Goal: Submit feedback/report problem

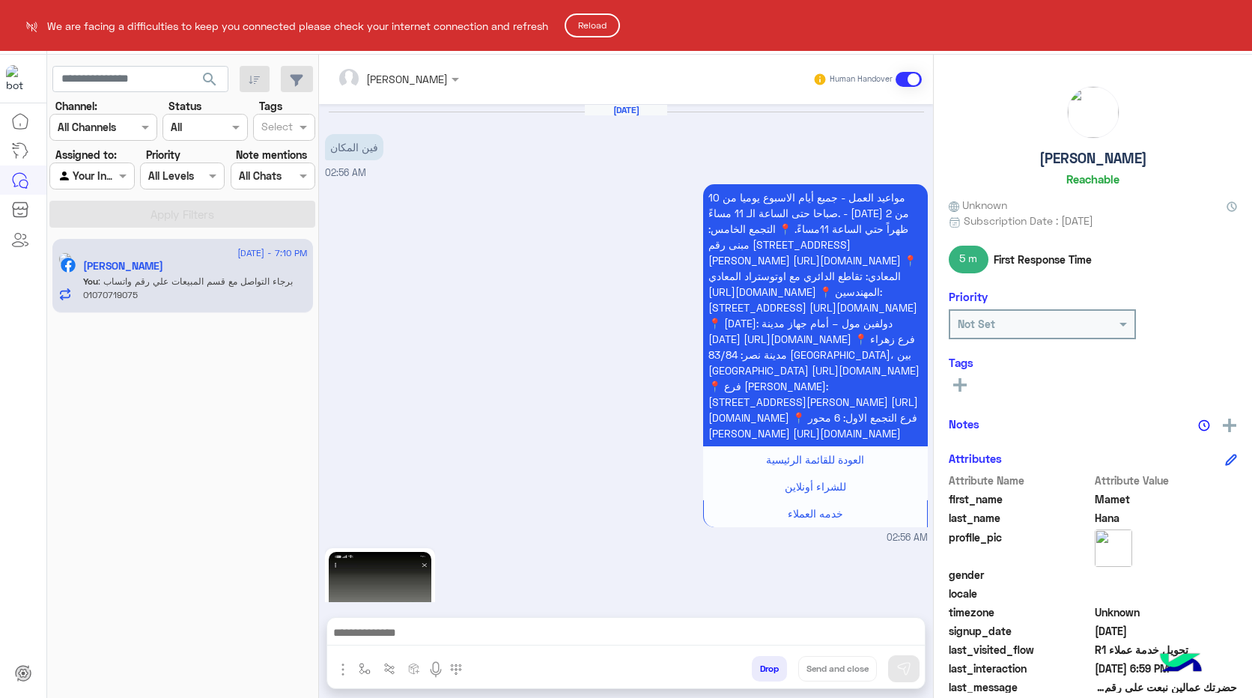
scroll to position [2352, 0]
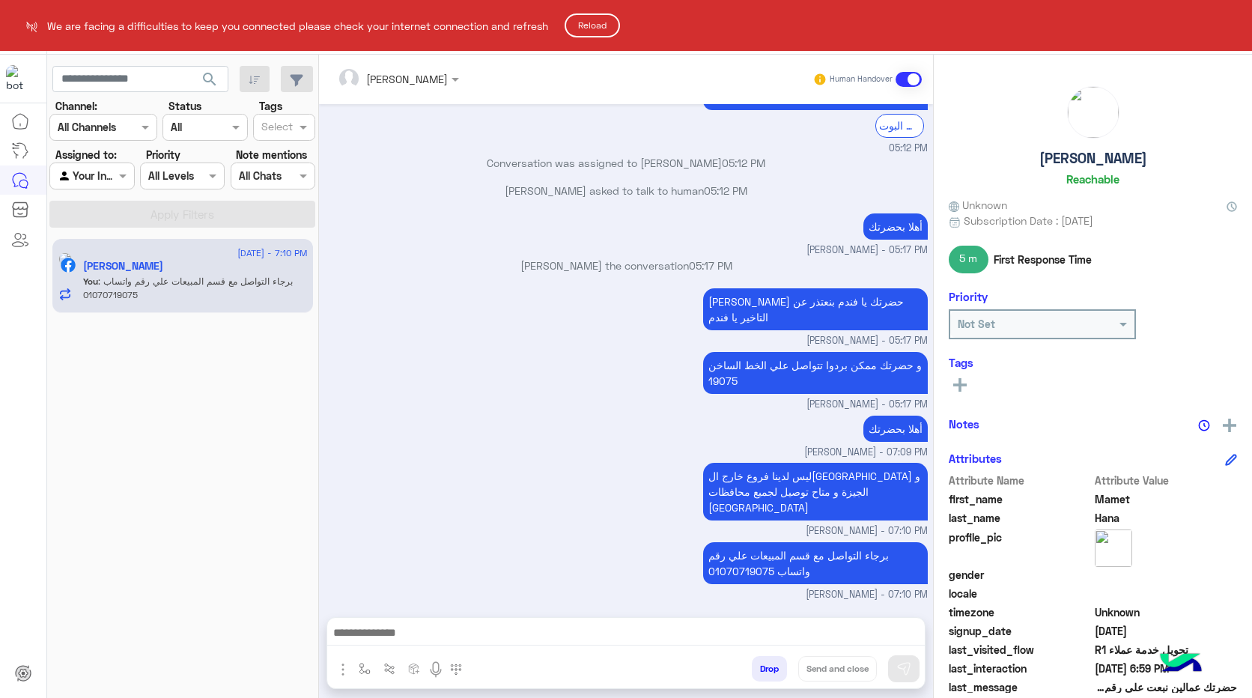
click at [598, 28] on button "Reload" at bounding box center [592, 25] width 55 height 24
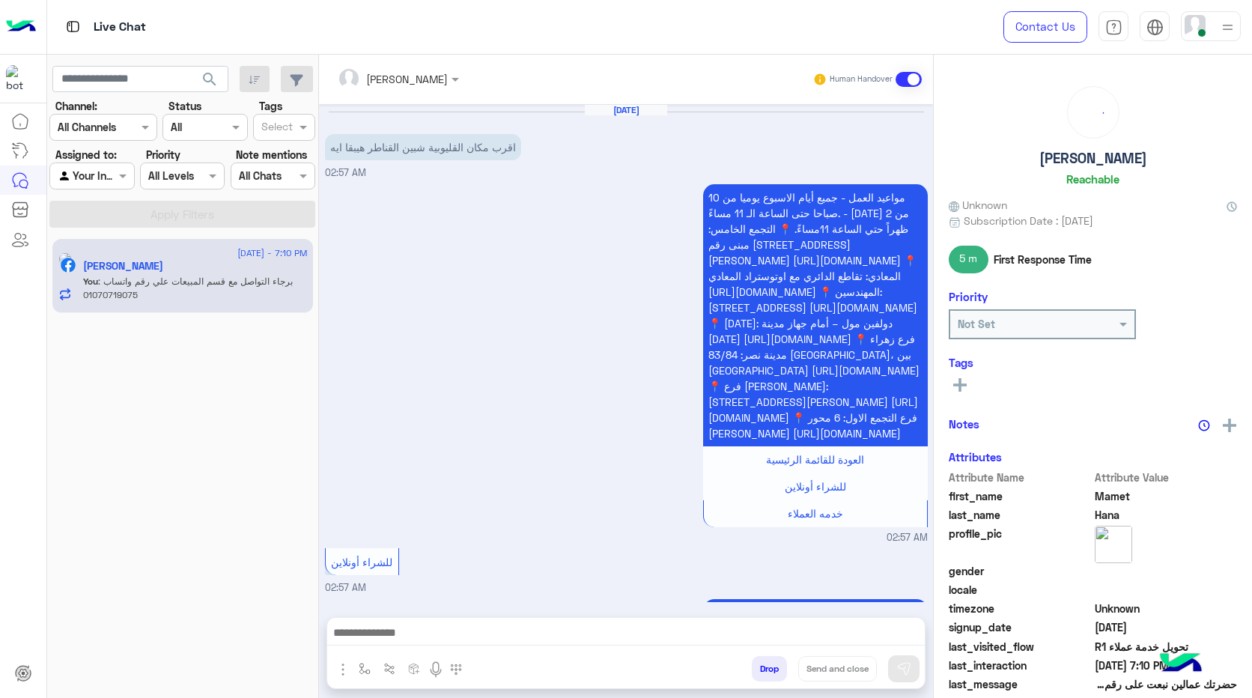
scroll to position [1240, 0]
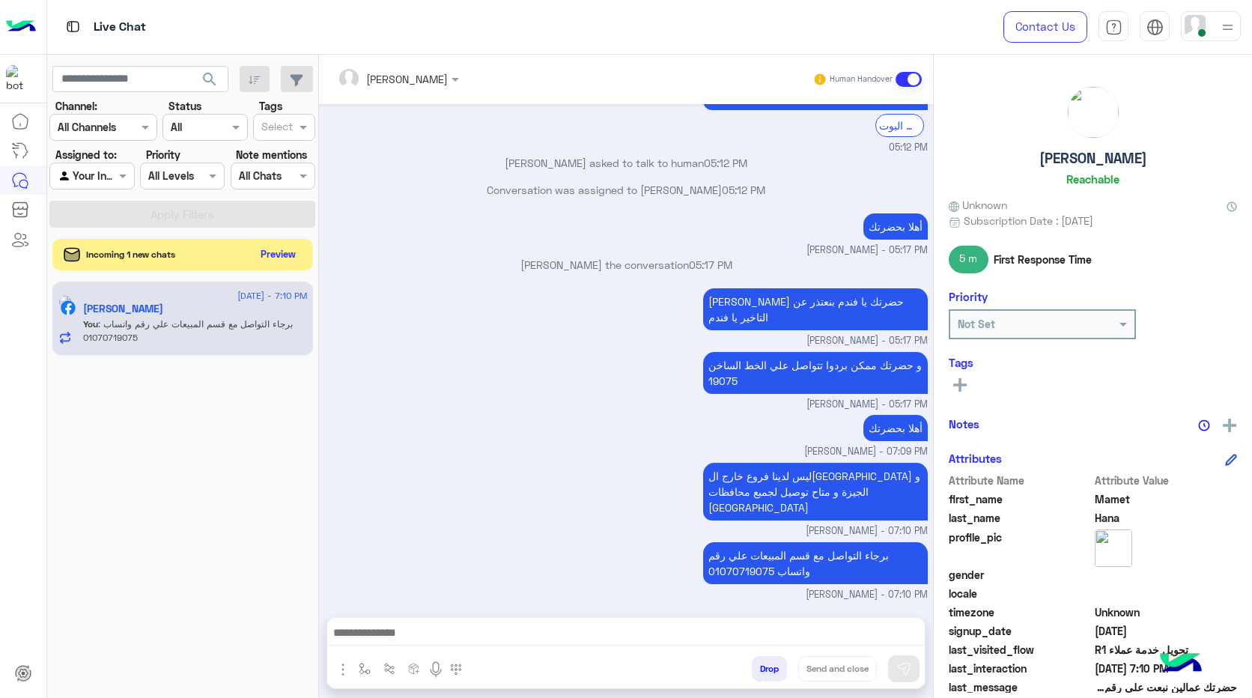
click at [269, 263] on button "Preview" at bounding box center [278, 254] width 46 height 20
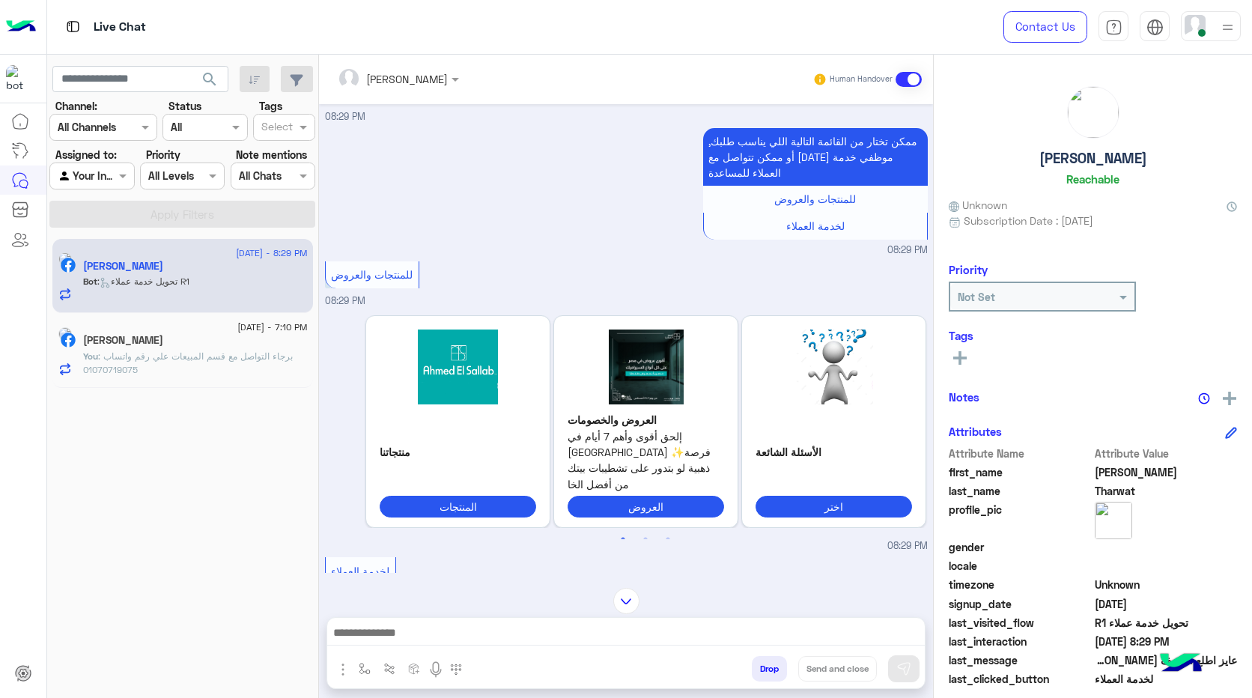
scroll to position [1164, 0]
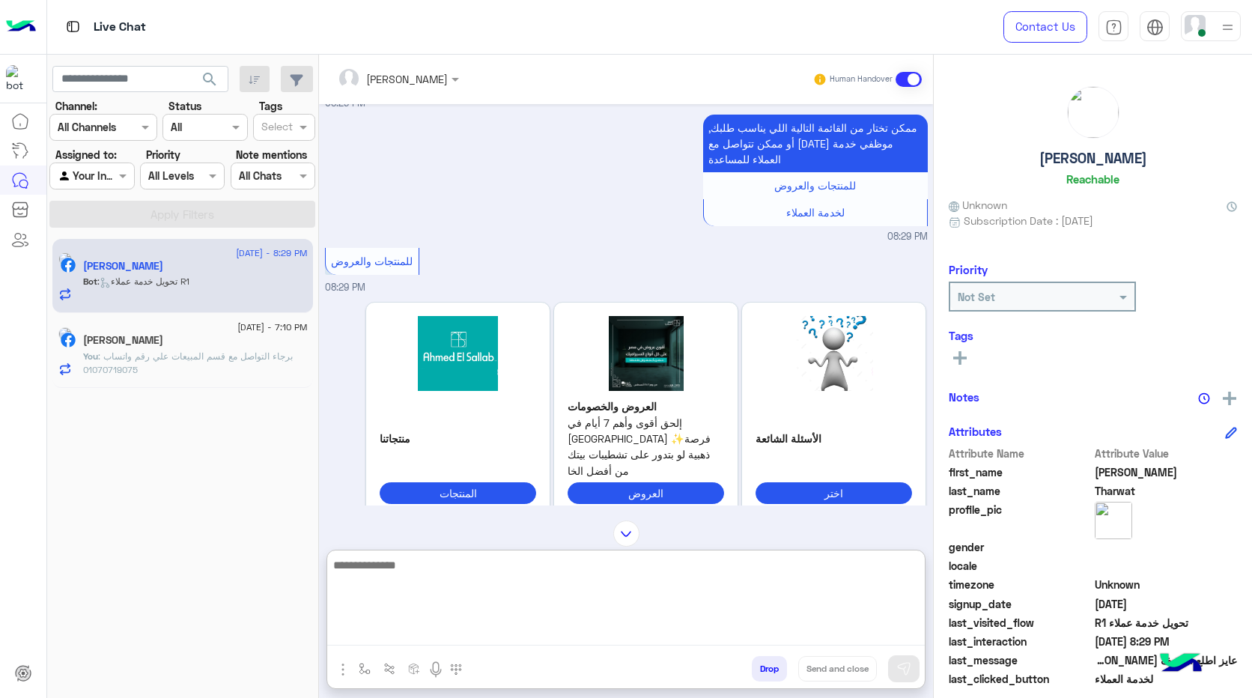
click at [571, 632] on textarea at bounding box center [626, 601] width 598 height 90
type textarea "**********"
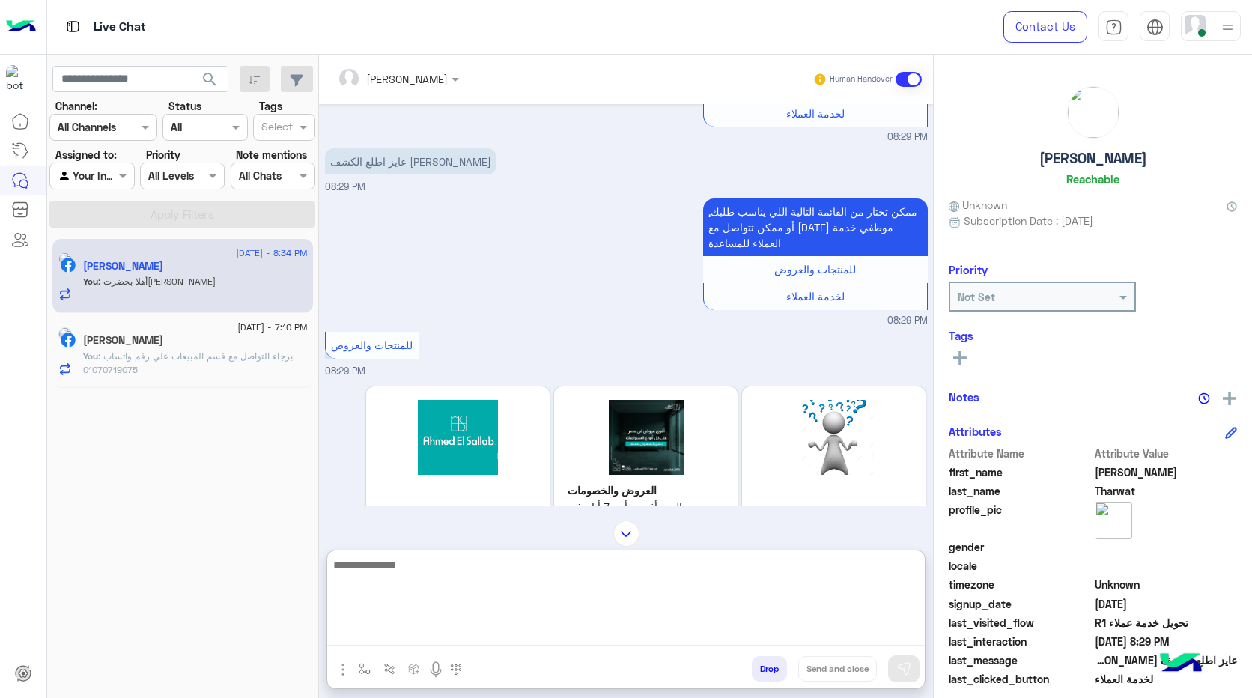
scroll to position [1007, 0]
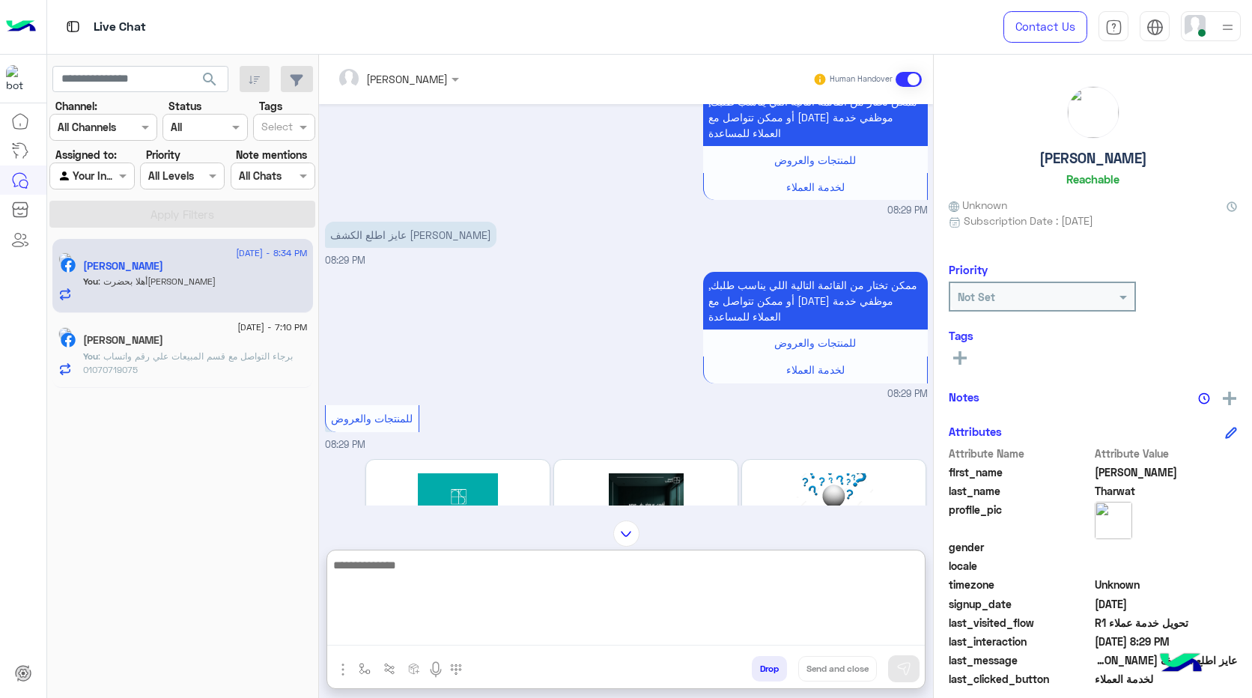
click at [554, 571] on textarea at bounding box center [626, 601] width 598 height 90
type textarea "**********"
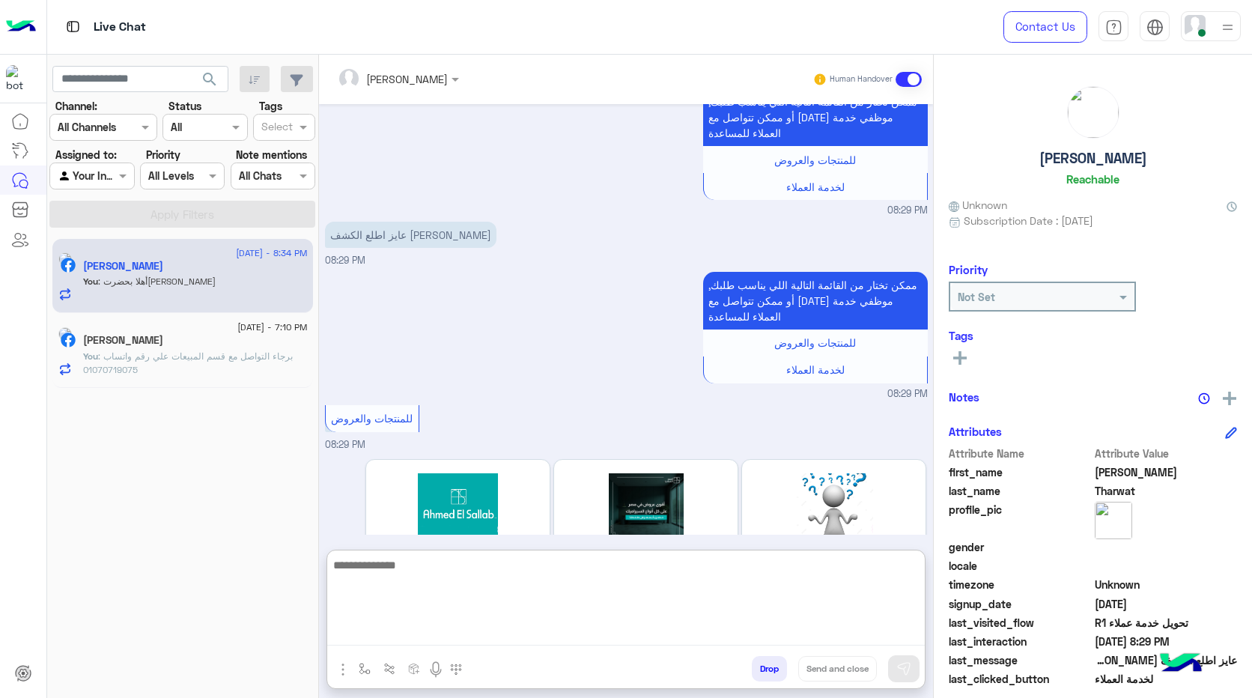
scroll to position [1504, 0]
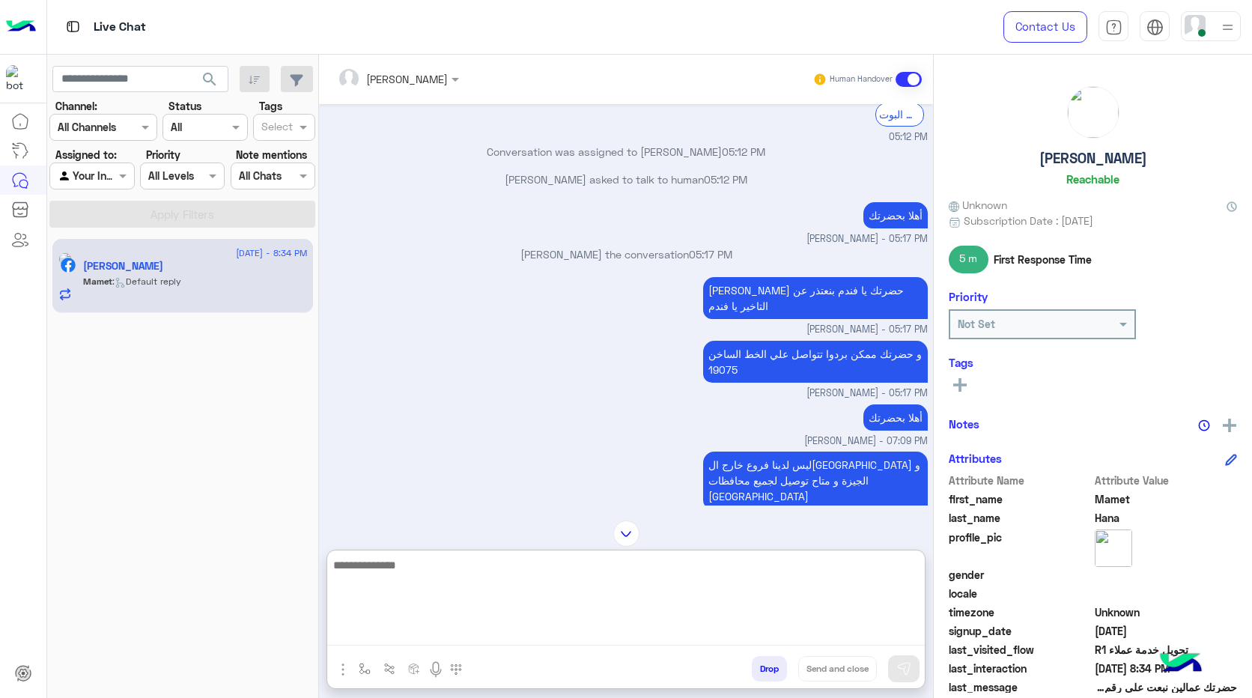
scroll to position [2419, 0]
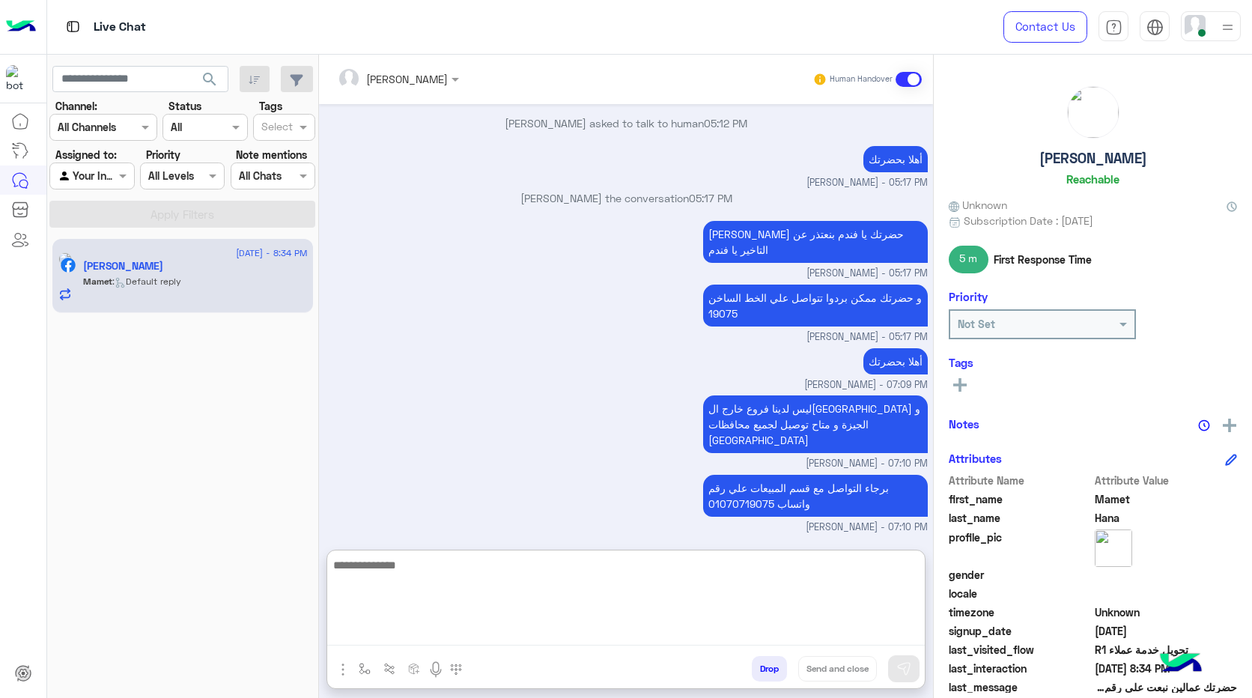
click at [520, 583] on textarea at bounding box center [626, 601] width 598 height 90
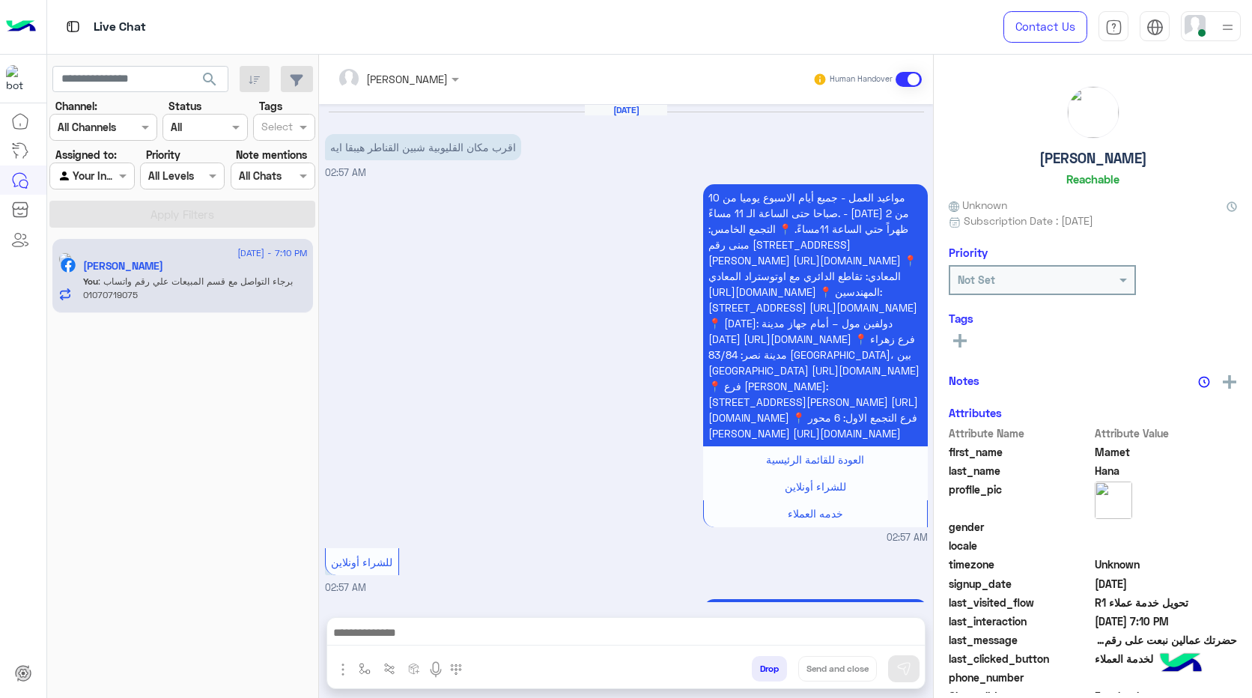
scroll to position [1240, 0]
